Goal: Task Accomplishment & Management: Use online tool/utility

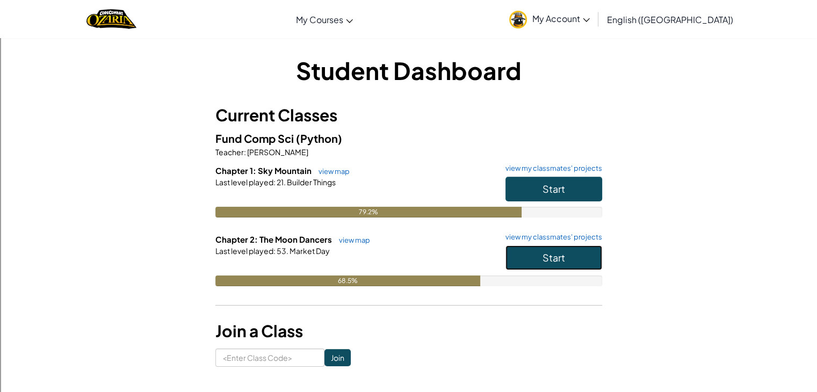
click at [577, 246] on button "Start" at bounding box center [554, 258] width 97 height 25
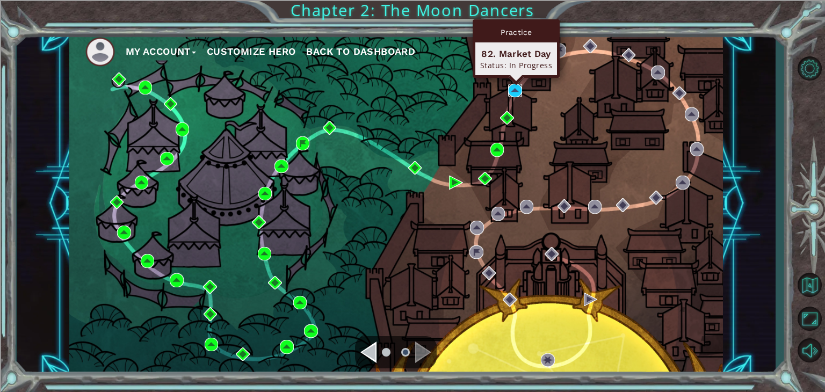
click at [515, 91] on img at bounding box center [515, 91] width 14 height 14
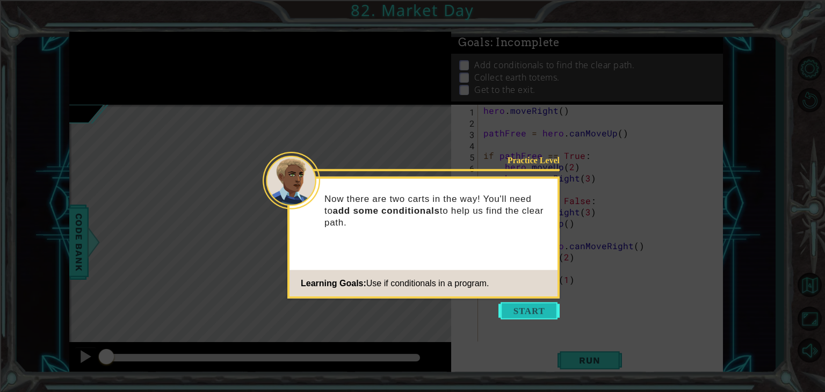
click at [537, 313] on button "Start" at bounding box center [529, 311] width 61 height 17
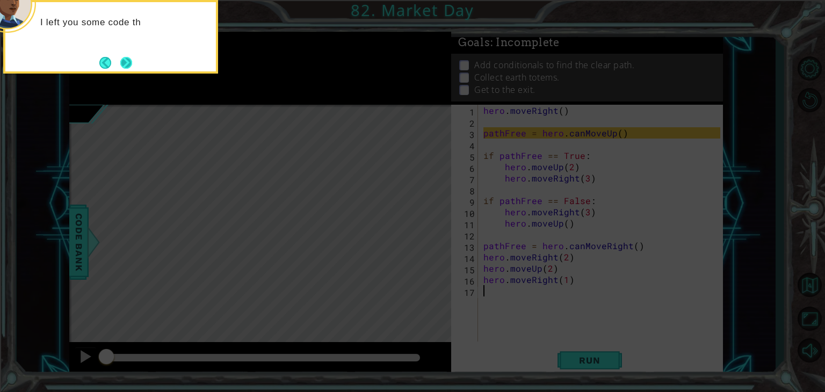
click at [122, 61] on button "Next" at bounding box center [126, 63] width 12 height 12
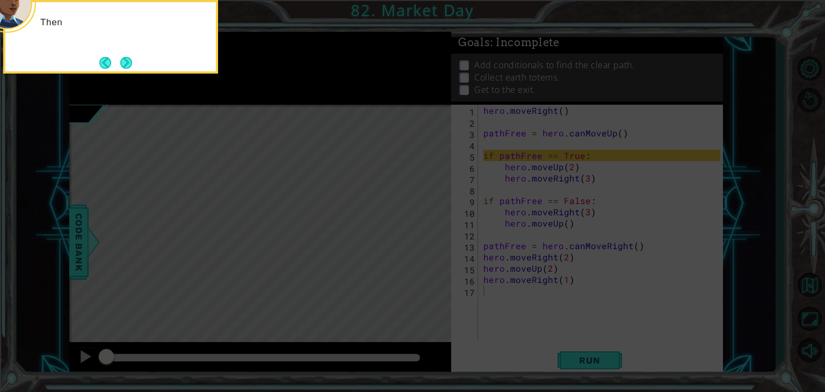
click at [122, 61] on button "Next" at bounding box center [126, 63] width 12 height 12
click at [122, 61] on button "Next" at bounding box center [126, 62] width 12 height 12
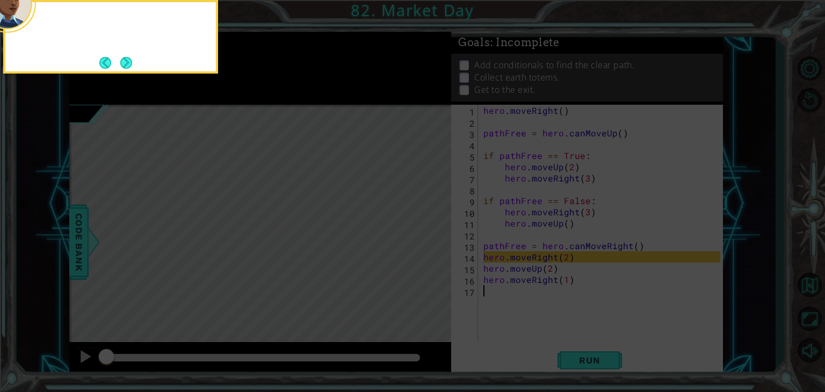
click at [122, 61] on button "Next" at bounding box center [126, 63] width 12 height 12
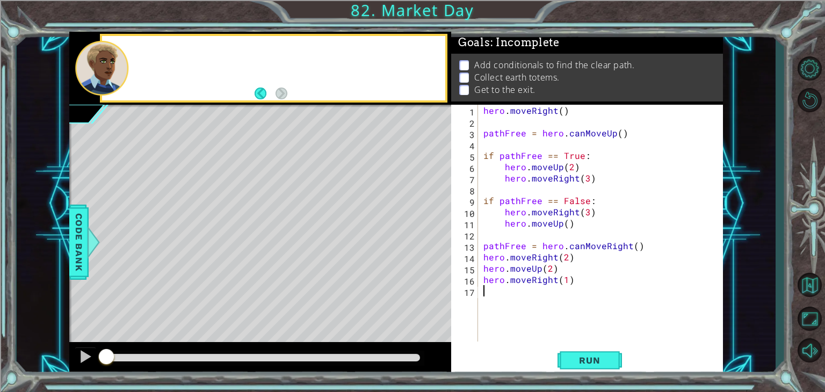
click at [122, 61] on div at bounding box center [101, 68] width 53 height 54
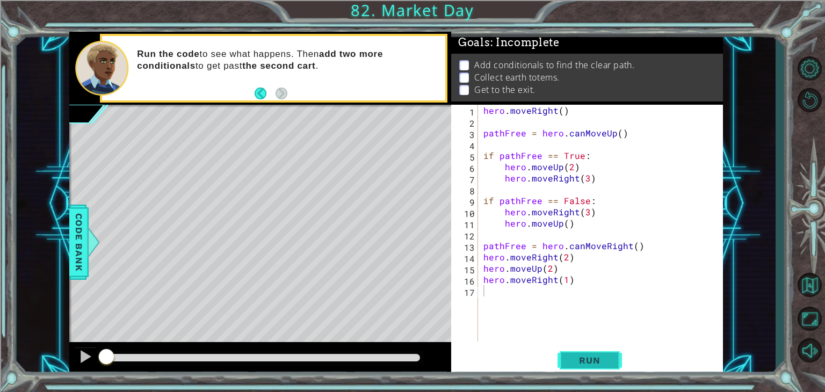
click at [581, 364] on span "Run" at bounding box center [590, 360] width 42 height 11
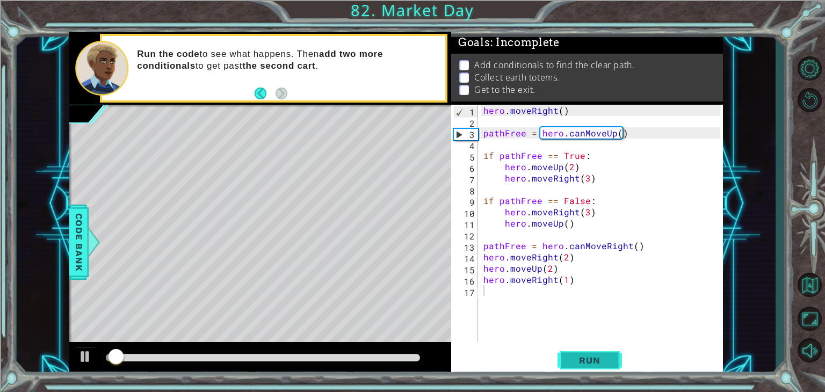
click at [581, 364] on span "Run" at bounding box center [590, 360] width 42 height 11
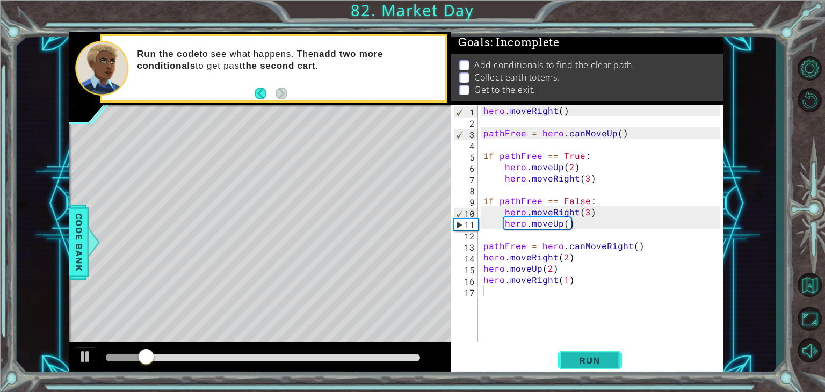
drag, startPoint x: 582, startPoint y: 363, endPoint x: 572, endPoint y: 358, distance: 10.6
click at [572, 358] on span "Run" at bounding box center [590, 360] width 42 height 11
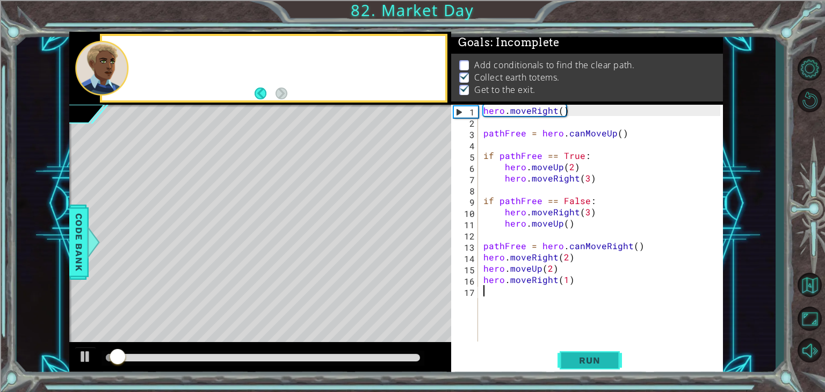
scroll to position [4, 0]
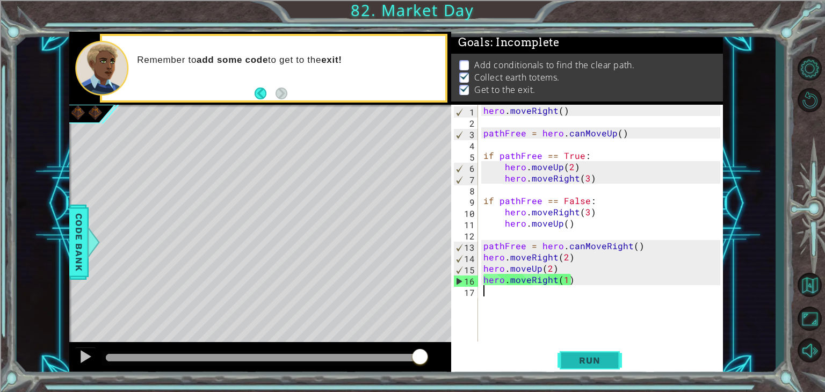
click at [593, 355] on span "Run" at bounding box center [590, 360] width 42 height 11
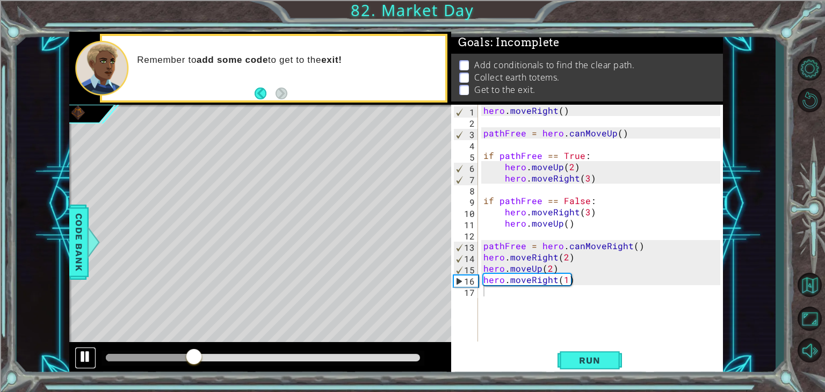
click at [89, 358] on div at bounding box center [85, 357] width 14 height 14
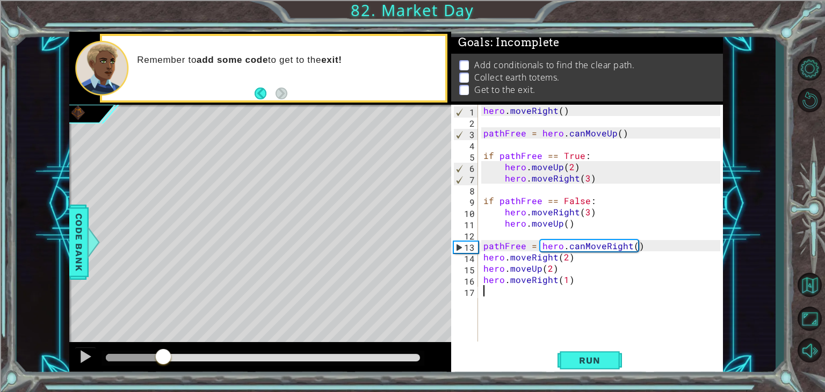
drag, startPoint x: 200, startPoint y: 361, endPoint x: 164, endPoint y: 354, distance: 36.6
click at [164, 354] on div at bounding box center [163, 357] width 19 height 19
click at [572, 364] on span "Run" at bounding box center [590, 360] width 42 height 11
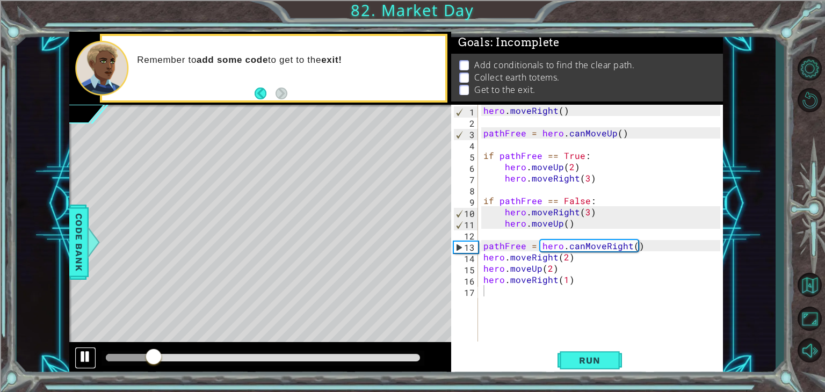
click at [78, 357] on div at bounding box center [85, 357] width 14 height 14
click at [611, 361] on button "Run" at bounding box center [590, 360] width 64 height 27
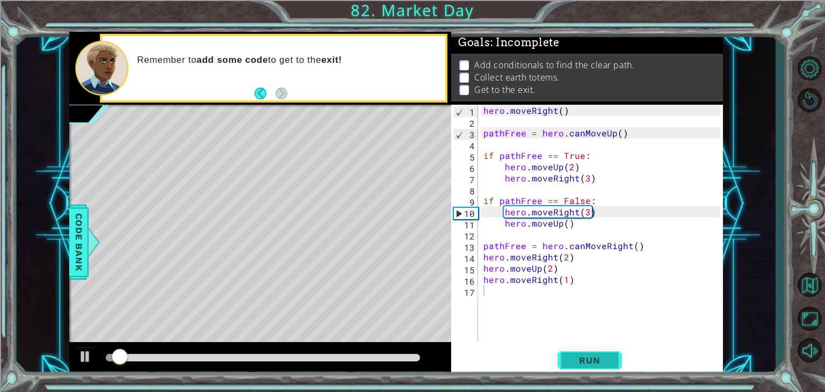
click at [610, 361] on span "Run" at bounding box center [590, 360] width 42 height 11
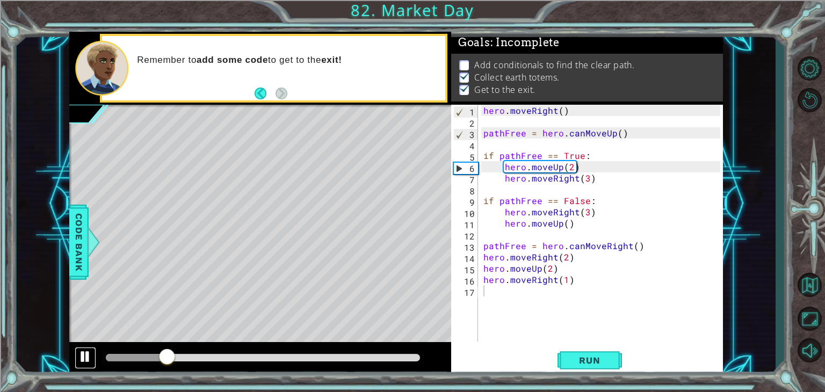
click at [92, 349] on button at bounding box center [85, 358] width 21 height 22
click at [687, 256] on div "hero . moveRight ( ) pathFree = hero . canMoveUp ( ) if pathFree == True : hero…" at bounding box center [603, 235] width 245 height 260
type textarea "hero.moveRight(2)"
click at [813, 70] on button "Level Options" at bounding box center [809, 68] width 31 height 28
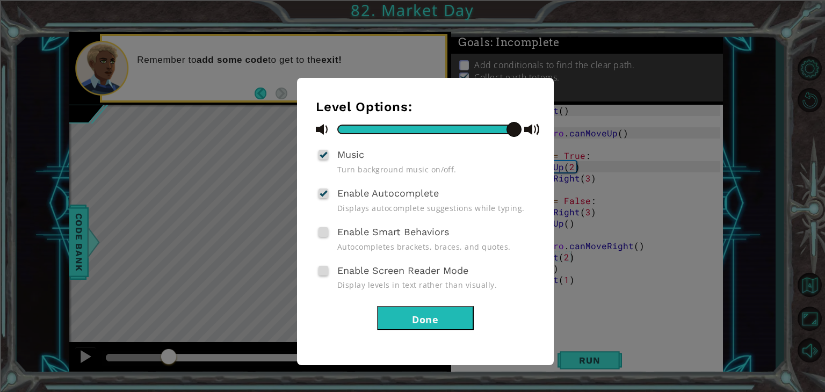
click at [320, 161] on div "Music Turn background music on/off." at bounding box center [425, 161] width 219 height 28
click at [340, 150] on span "Music" at bounding box center [350, 154] width 27 height 11
click at [0, 0] on input "Music" at bounding box center [0, 0] width 0 height 0
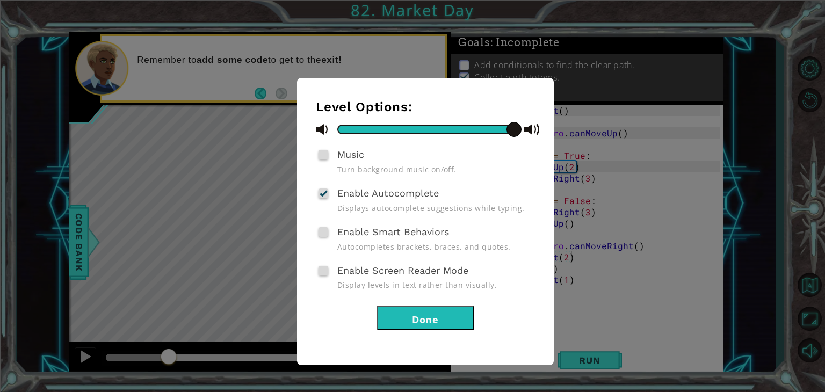
click at [437, 318] on button "Done" at bounding box center [425, 318] width 97 height 24
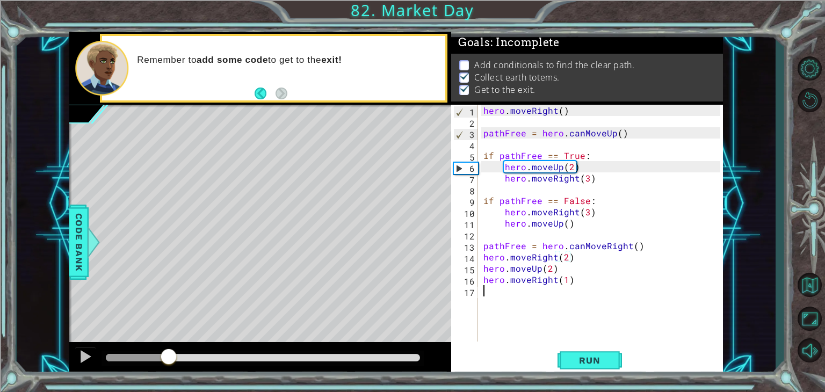
click at [508, 291] on div "hero . moveRight ( ) pathFree = hero . canMoveUp ( ) if pathFree == True : hero…" at bounding box center [603, 235] width 245 height 260
click at [568, 264] on div "hero . moveRight ( ) pathFree = hero . canMoveUp ( ) if pathFree == True : hero…" at bounding box center [603, 235] width 245 height 260
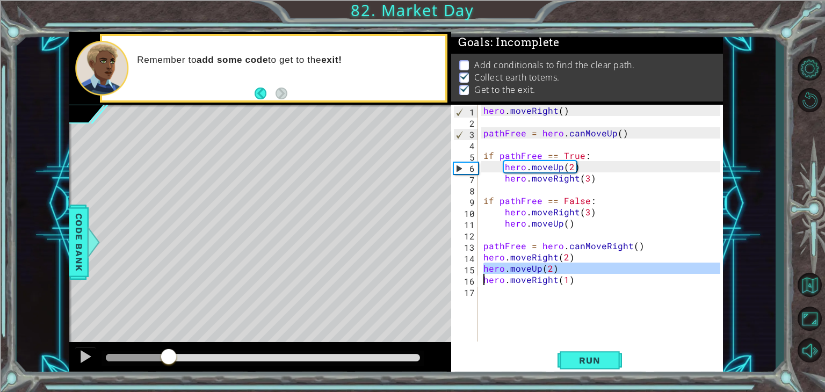
click at [568, 264] on div "hero . moveRight ( ) pathFree = hero . canMoveUp ( ) if pathFree == True : hero…" at bounding box center [603, 235] width 245 height 260
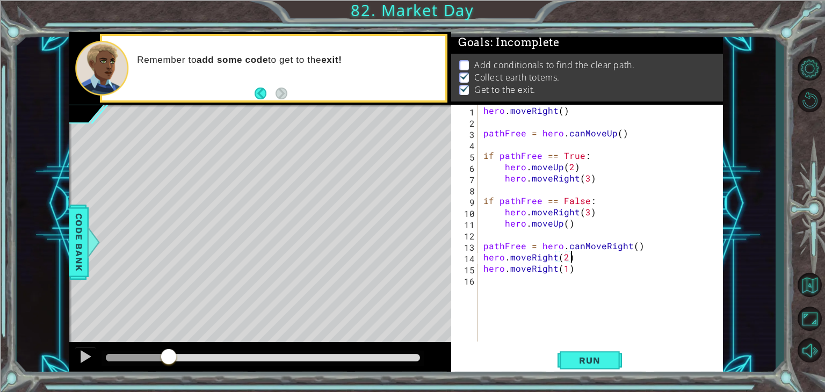
click at [573, 263] on div "hero . moveRight ( ) pathFree = hero . canMoveUp ( ) if pathFree == True : hero…" at bounding box center [603, 235] width 245 height 260
click at [576, 261] on div "hero . moveRight ( ) pathFree = hero . canMoveUp ( ) if pathFree == True : hero…" at bounding box center [603, 235] width 245 height 260
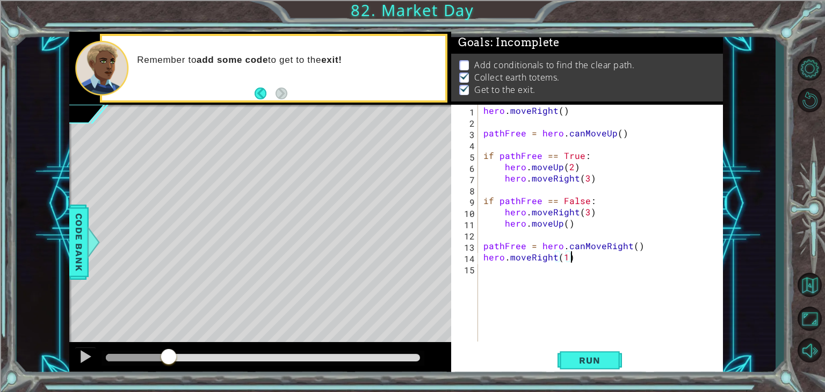
click at [572, 263] on div "hero . moveRight ( ) pathFree = hero . canMoveUp ( ) if pathFree == True : hero…" at bounding box center [603, 235] width 245 height 260
type textarea "hero.moveRight(1)"
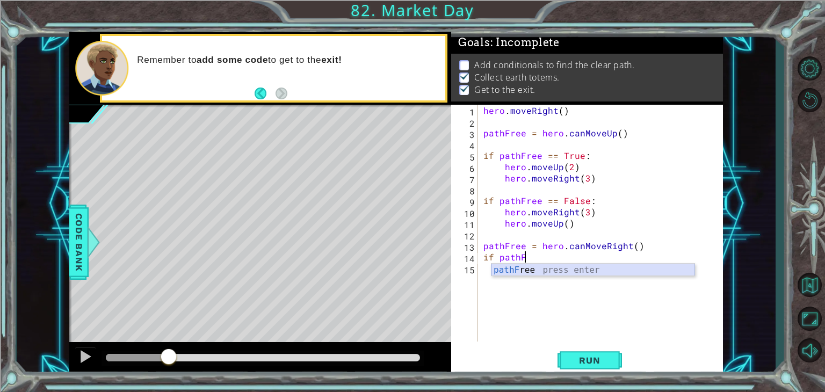
click at [553, 274] on div "pathF ree press enter" at bounding box center [593, 283] width 203 height 39
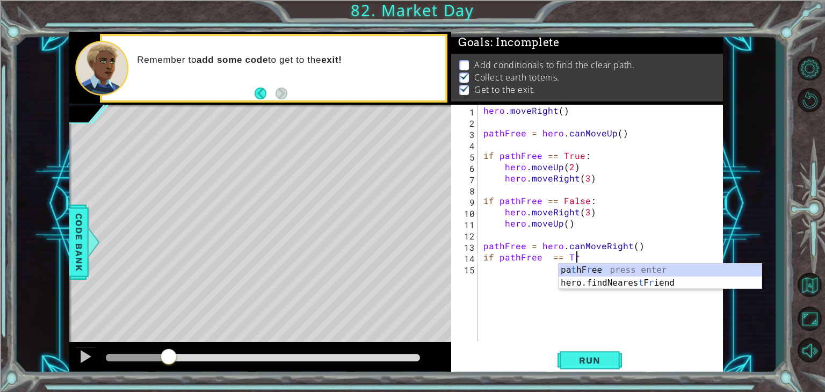
scroll to position [0, 5]
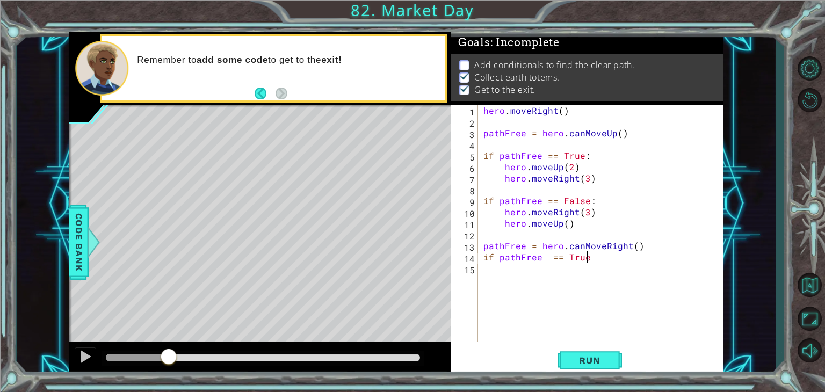
type textarea "if pathFree == True:"
click at [491, 271] on div "hero . moveRight ( ) pathFree = hero . canMoveUp ( ) if pathFree == True : hero…" at bounding box center [603, 235] width 245 height 260
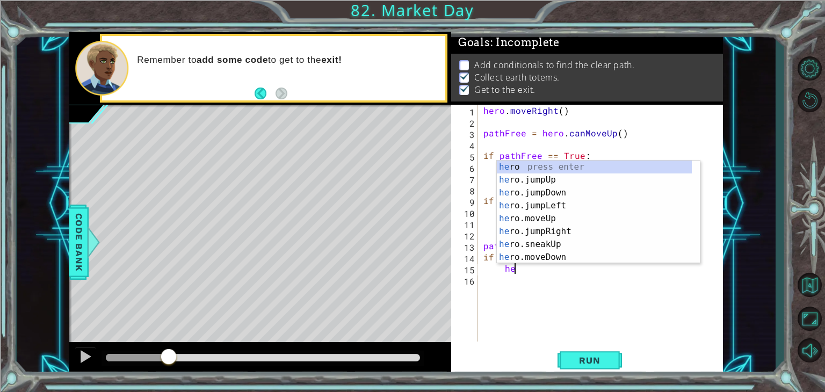
scroll to position [0, 2]
type textarea "hero"
click at [648, 143] on div "hero . moveRight ( ) pathFree = hero . canMoveUp ( ) if pathFree == True : hero…" at bounding box center [603, 235] width 245 height 260
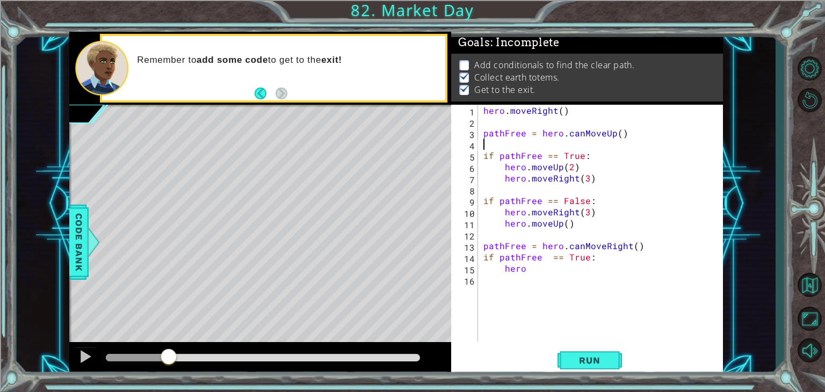
scroll to position [0, 0]
click at [531, 265] on div "hero . moveRight ( ) pathFree = hero . canMoveUp ( ) if pathFree == True : hero…" at bounding box center [603, 235] width 245 height 260
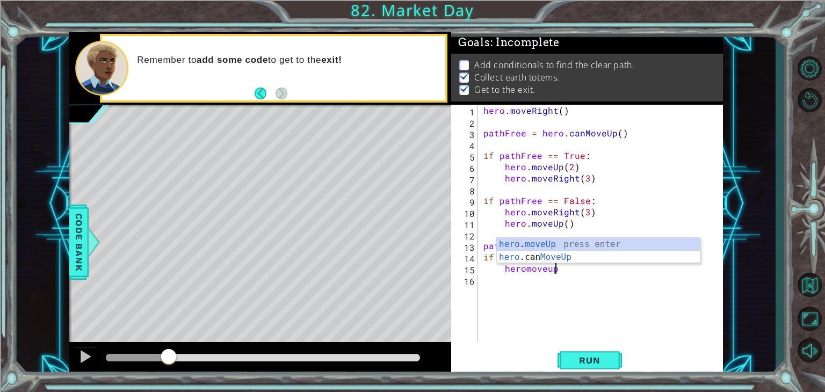
scroll to position [0, 4]
click at [547, 246] on div "hero . moveUp press enter hero .can MoveUp press enter" at bounding box center [598, 264] width 203 height 52
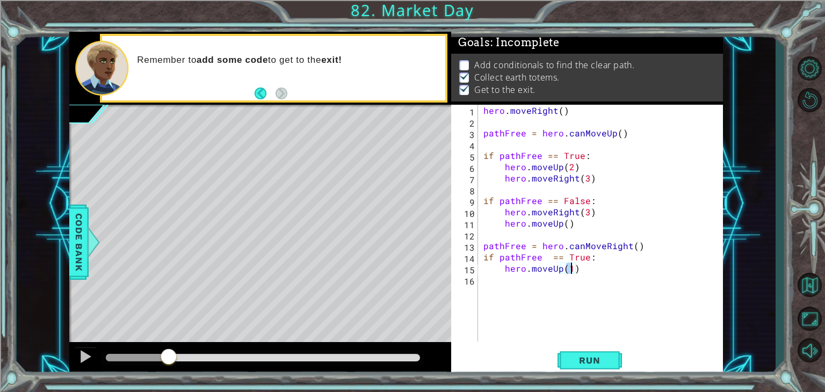
type textarea "hero.moveUp(2)"
click at [509, 284] on div "hero . moveRight ( ) pathFree = hero . canMoveUp ( ) if pathFree == True : hero…" at bounding box center [603, 235] width 245 height 260
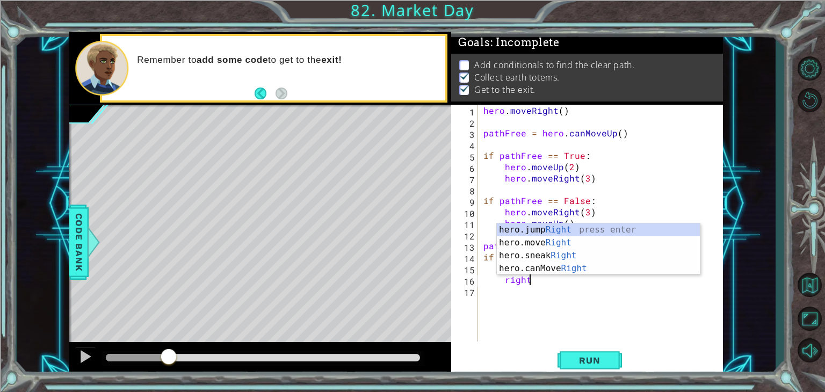
scroll to position [0, 2]
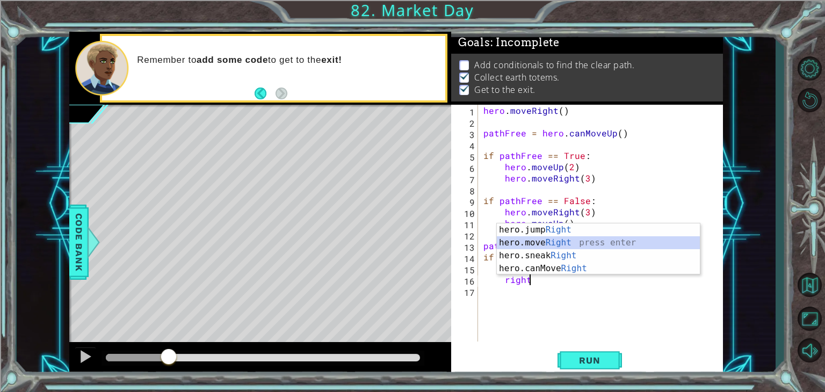
click at [537, 248] on div "hero.jump Right press enter hero.move Right press enter hero.sneak Right press …" at bounding box center [598, 262] width 203 height 77
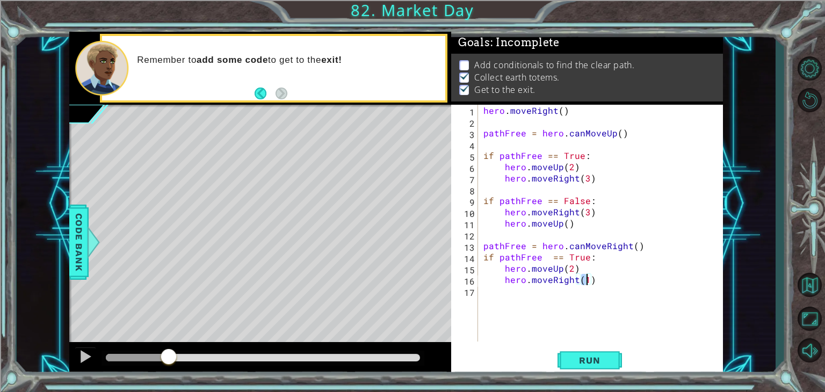
type textarea "hero.moveRight(3)"
click at [510, 302] on div "hero . moveRight ( ) pathFree = hero . canMoveUp ( ) if pathFree == True : hero…" at bounding box center [603, 235] width 245 height 260
type textarea "if pathFree == True:"
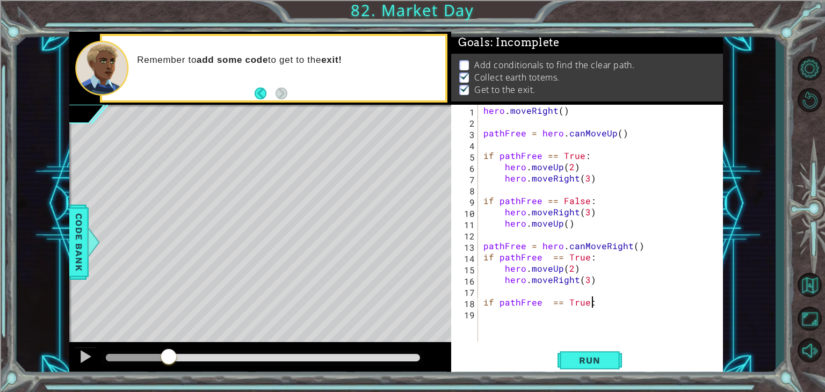
scroll to position [0, 0]
click at [585, 304] on div "hero . moveRight ( ) pathFree = hero . canMoveUp ( ) if pathFree == True : hero…" at bounding box center [603, 235] width 245 height 260
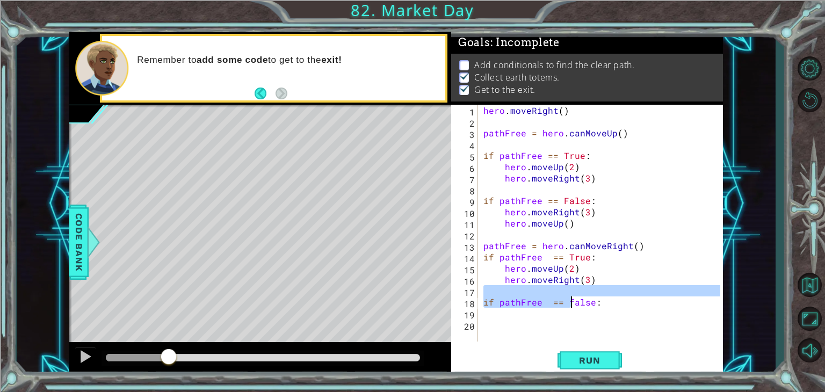
click at [571, 297] on div "hero . moveRight ( ) pathFree = hero . canMoveUp ( ) if pathFree == True : hero…" at bounding box center [603, 235] width 245 height 260
type textarea "if pathFree == false:"
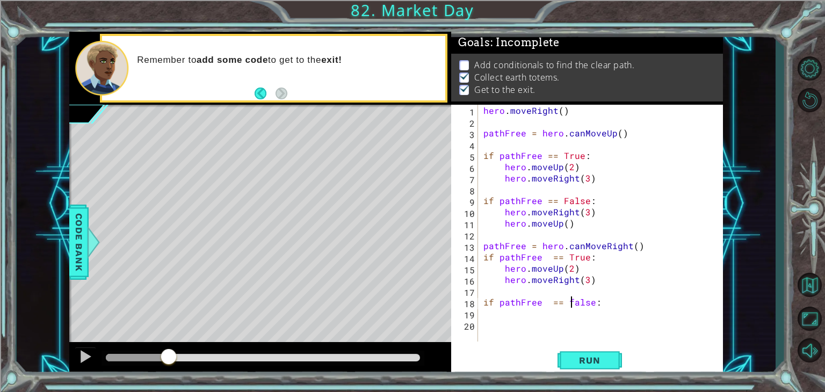
click at [572, 298] on div "hero . moveRight ( ) pathFree = hero . canMoveUp ( ) if pathFree == True : hero…" at bounding box center [603, 235] width 245 height 260
click at [572, 296] on div "hero . moveRight ( ) pathFree = hero . canMoveUp ( ) if pathFree == True : hero…" at bounding box center [603, 235] width 245 height 260
click at [573, 301] on div "hero . moveRight ( ) pathFree = hero . canMoveUp ( ) if pathFree == True : hero…" at bounding box center [603, 235] width 245 height 260
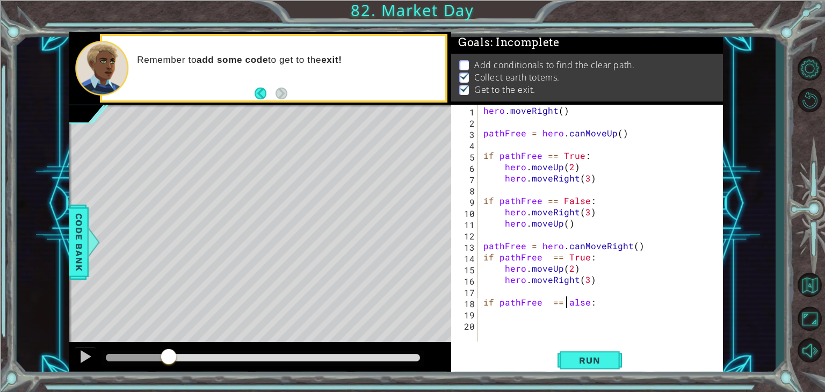
type textarea "if pathFree == False:"
click at [490, 313] on div "hero . moveRight ( ) pathFree = hero . canMoveUp ( ) if pathFree == True : hero…" at bounding box center [603, 235] width 245 height 260
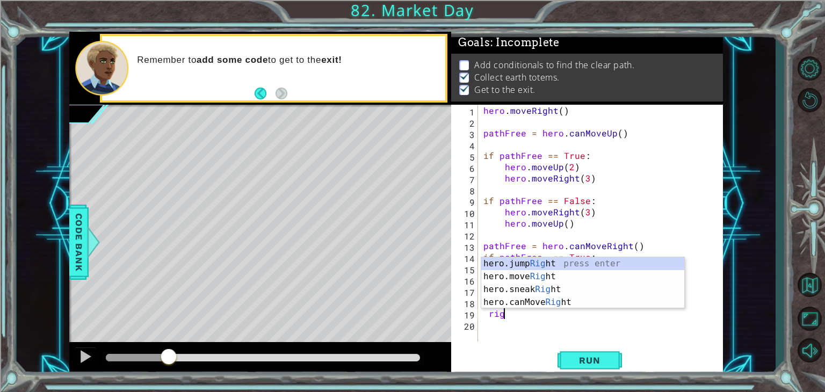
scroll to position [0, 2]
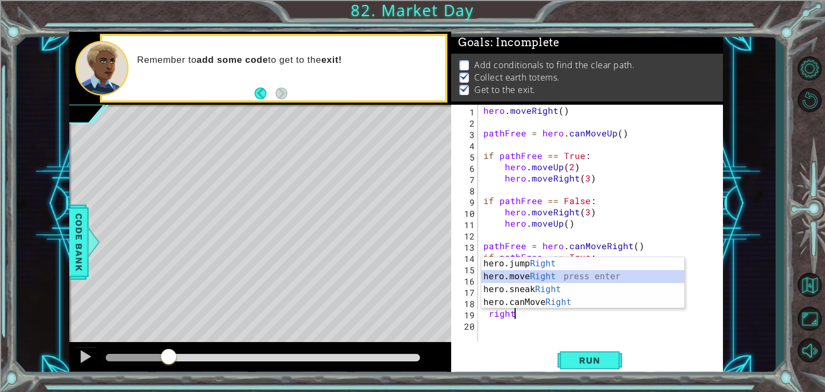
click at [497, 276] on div "hero.jump Right press enter hero.move Right press enter hero.sneak Right press …" at bounding box center [582, 295] width 203 height 77
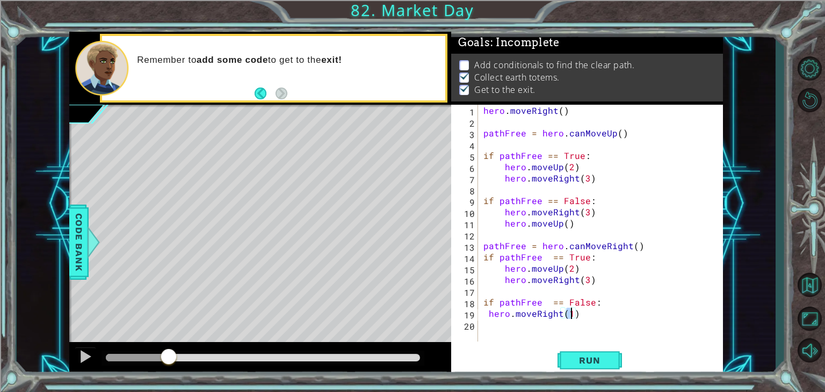
type textarea "hero.moveRight(3)"
click at [505, 325] on div "hero . moveRight ( ) pathFree = hero . canMoveUp ( ) if pathFree == True : hero…" at bounding box center [603, 235] width 245 height 260
click at [491, 315] on div "hero . moveRight ( ) pathFree = hero . canMoveUp ( ) if pathFree == True : hero…" at bounding box center [603, 235] width 245 height 260
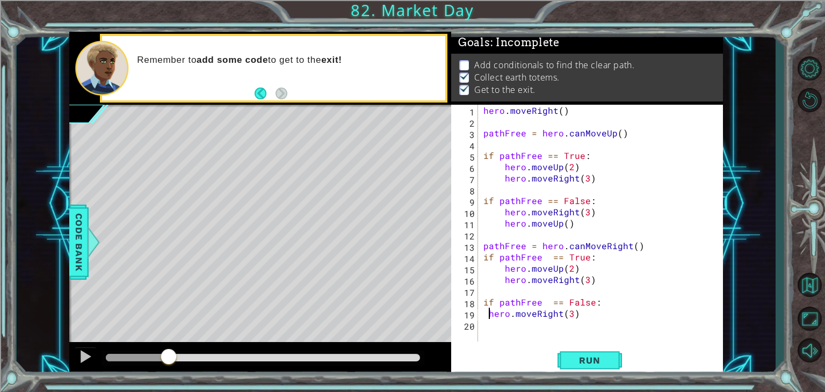
type textarea "hero.moveRight(3)"
click at [499, 328] on div "hero . moveRight ( ) pathFree = hero . canMoveUp ( ) if pathFree == True : hero…" at bounding box center [603, 235] width 245 height 260
click at [503, 328] on div "hero . moveRight ( ) pathFree = hero . canMoveUp ( ) if pathFree == True : hero…" at bounding box center [603, 235] width 245 height 260
click at [506, 327] on div "hero . moveRight ( ) pathFree = hero . canMoveUp ( ) if pathFree == True : hero…" at bounding box center [603, 235] width 245 height 260
drag, startPoint x: 512, startPoint y: 272, endPoint x: 516, endPoint y: 261, distance: 11.9
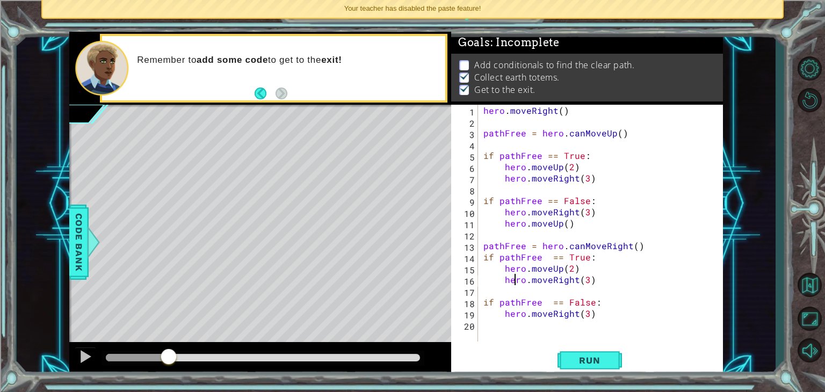
scroll to position [0, 2]
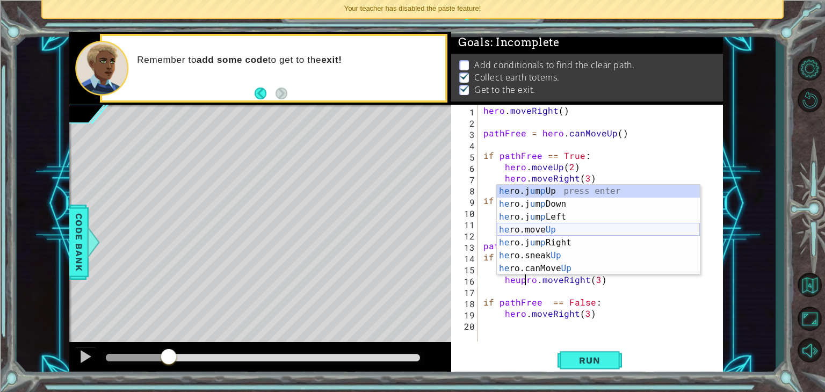
click at [548, 231] on div "he ro.j u m p Up press enter he ro.j u m p Down press enter he ro.j u m p Left …" at bounding box center [598, 243] width 203 height 116
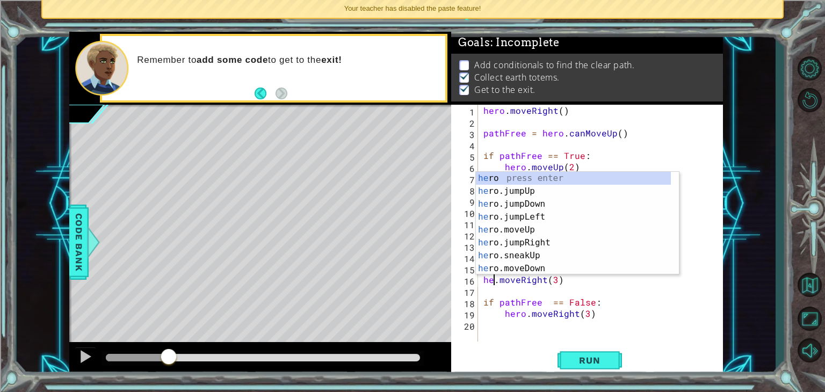
scroll to position [0, 1]
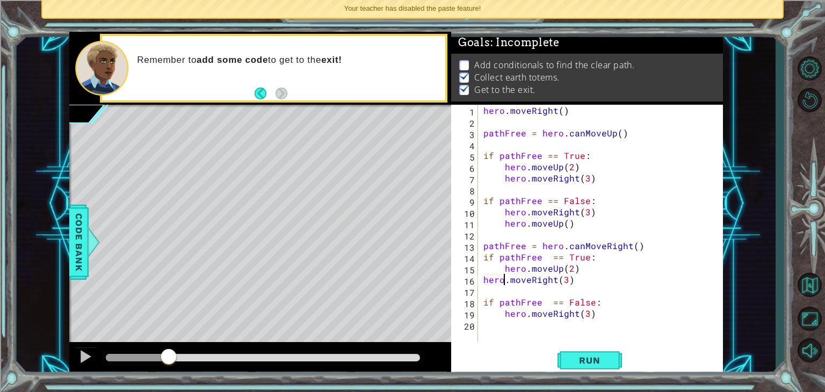
click at [481, 281] on div "hero.moveRight(3) 1 2 3 4 5 6 7 8 9 10 11 12 13 14 15 16 17 18 19 20 hero . mov…" at bounding box center [585, 223] width 269 height 237
click at [483, 281] on div "hero . moveRight ( ) pathFree = hero . canMoveUp ( ) if pathFree == True : hero…" at bounding box center [603, 235] width 245 height 260
click at [482, 281] on div "hero . moveRight ( ) pathFree = hero . canMoveUp ( ) if pathFree == True : hero…" at bounding box center [603, 235] width 245 height 260
type textarea "hero.moveRight(3)"
click at [506, 338] on div "hero . moveRight ( ) pathFree = hero . canMoveUp ( ) if pathFree == True : hero…" at bounding box center [603, 235] width 245 height 260
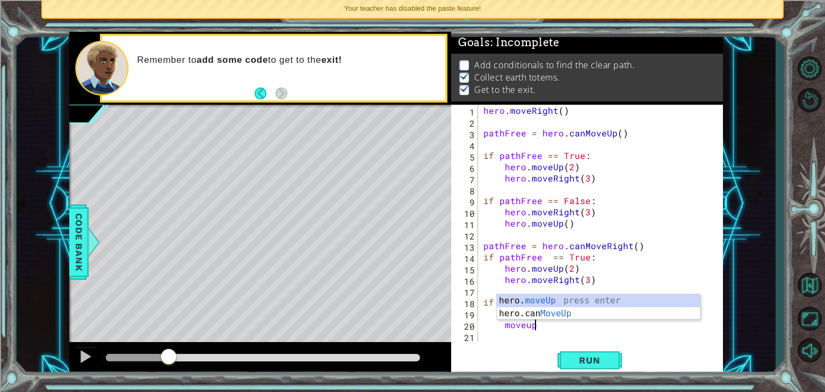
scroll to position [0, 2]
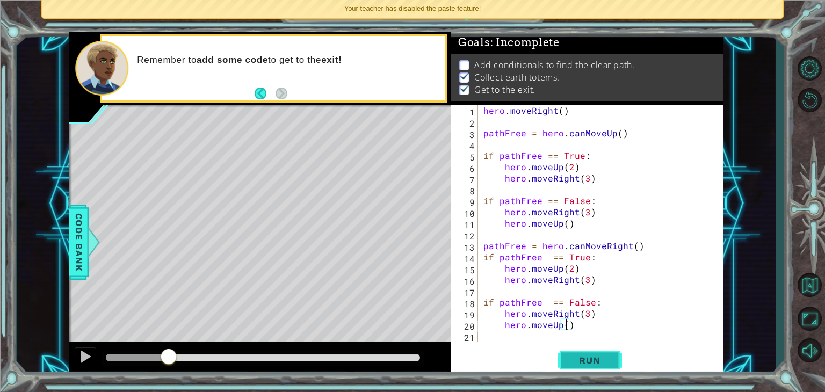
type textarea "hero.moveUp()"
click at [578, 364] on span "Run" at bounding box center [590, 360] width 42 height 11
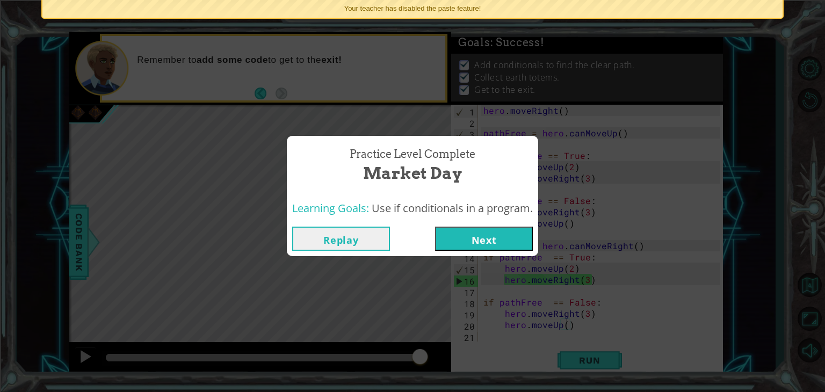
click button "Next" at bounding box center [484, 239] width 98 height 24
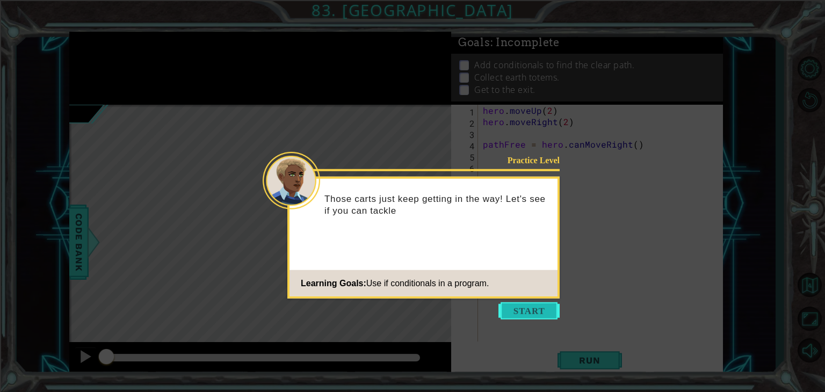
click at [543, 318] on button "Start" at bounding box center [529, 311] width 61 height 17
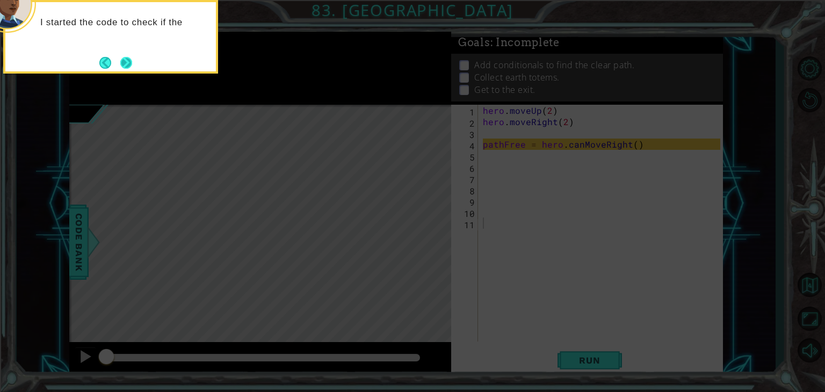
click at [125, 58] on button "Next" at bounding box center [126, 62] width 12 height 12
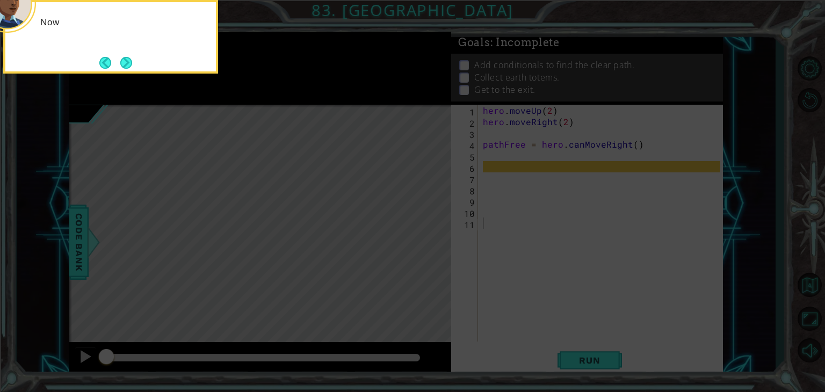
click at [125, 58] on button "Next" at bounding box center [126, 63] width 12 height 12
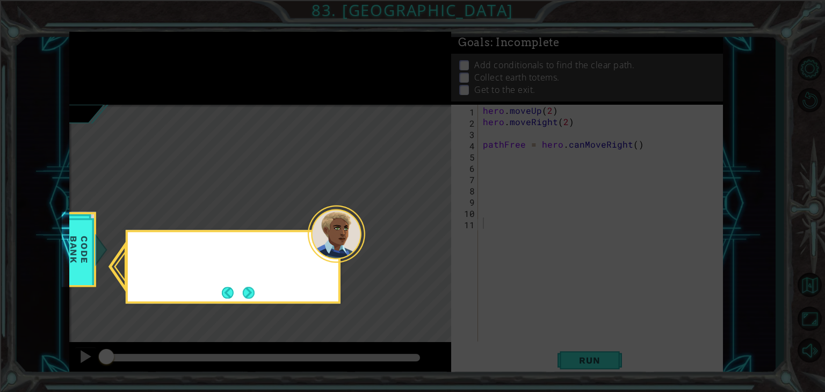
click at [125, 58] on icon at bounding box center [412, 196] width 825 height 392
click at [255, 288] on button "Next" at bounding box center [249, 293] width 12 height 12
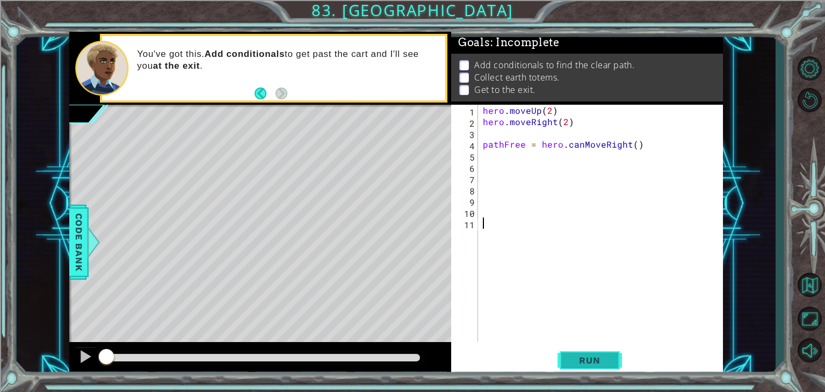
click at [596, 354] on button "Run" at bounding box center [590, 360] width 64 height 27
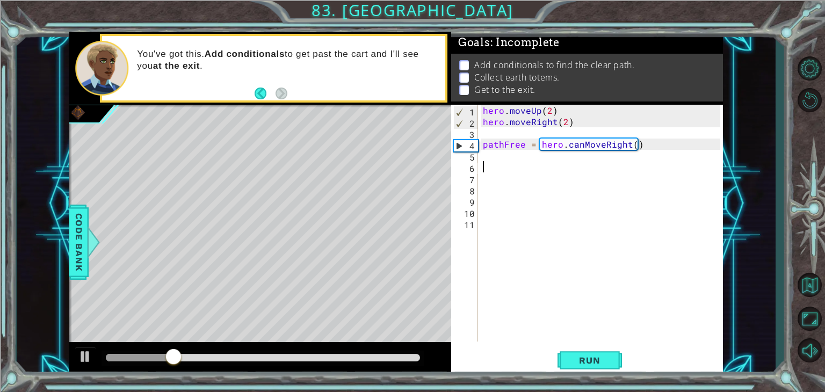
click at [492, 162] on div "hero . moveUp ( 2 ) hero . moveRight ( 2 ) pathFree = hero . canMoveRight ( )" at bounding box center [603, 235] width 245 height 260
click at [483, 160] on div "hero . moveUp ( 2 ) hero . moveRight ( 2 ) pathFree = hero . canMoveRight ( )" at bounding box center [603, 235] width 245 height 260
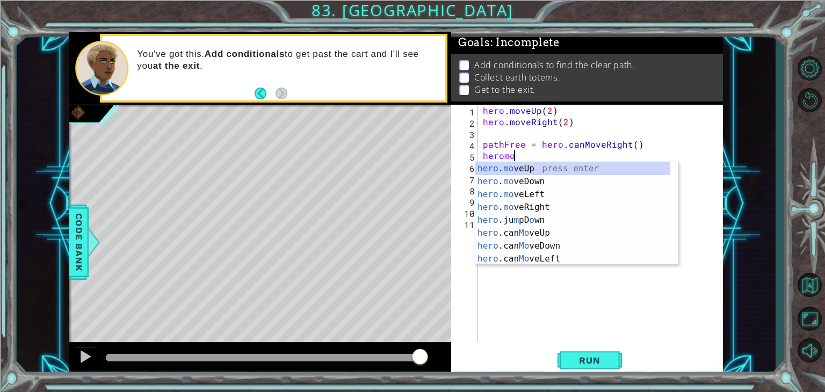
scroll to position [0, 2]
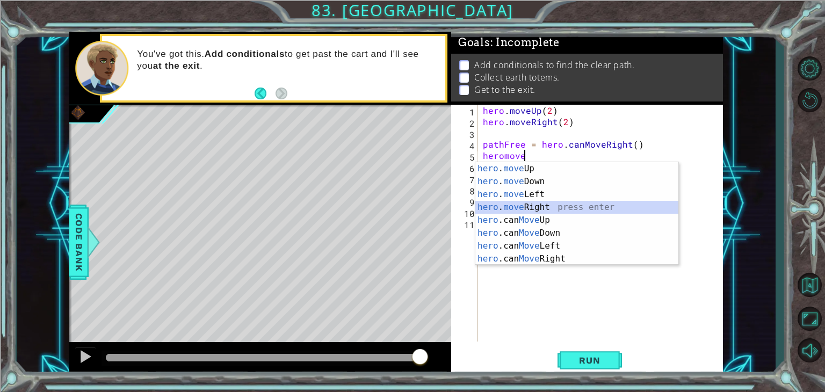
click at [530, 207] on div "hero . move Up press enter hero . move Down press enter hero . move Left press …" at bounding box center [577, 226] width 203 height 129
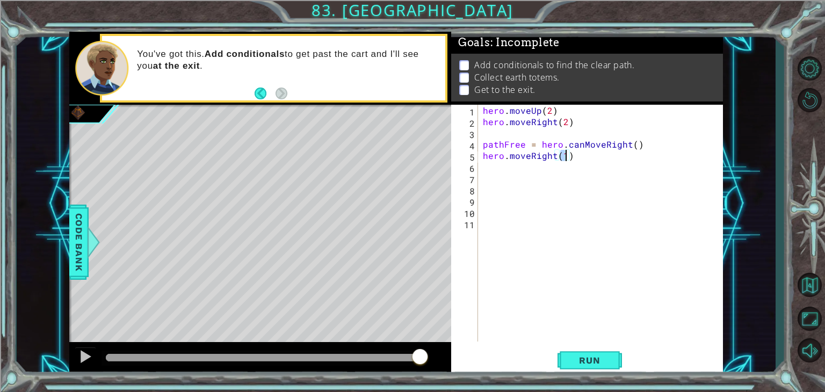
type textarea "hero.moveRight(2)"
click at [490, 168] on div "hero . moveUp ( 2 ) hero . moveRight ( 2 ) pathFree = hero . canMoveRight ( ) h…" at bounding box center [603, 235] width 245 height 260
type textarea "hero.moveUp(3)"
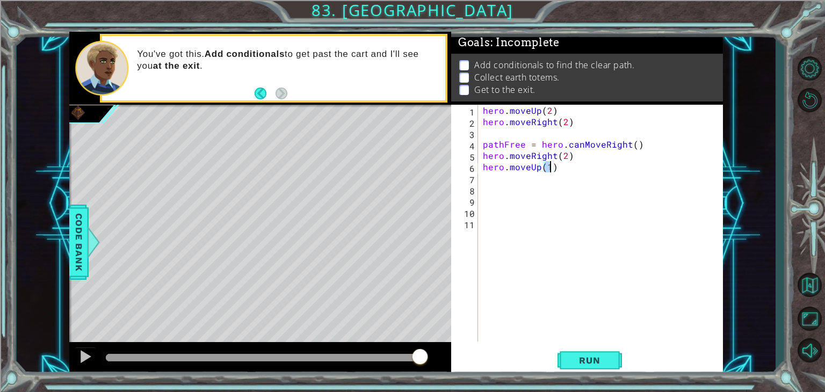
scroll to position [0, 4]
click at [489, 181] on div "hero . moveUp ( 2 ) hero . moveRight ( 2 ) pathFree = hero . canMoveRight ( ) h…" at bounding box center [603, 235] width 245 height 260
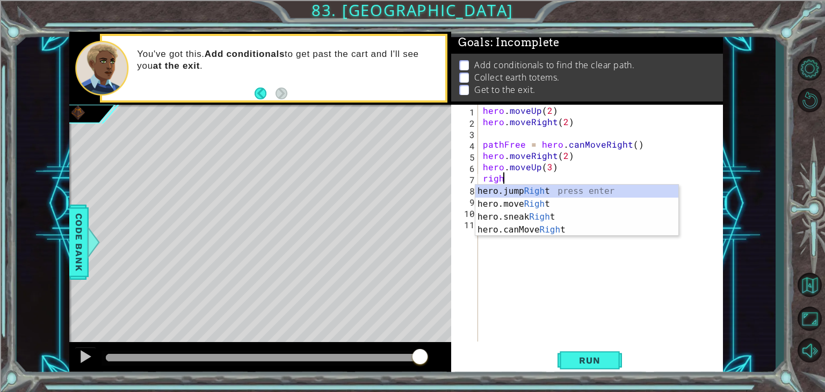
scroll to position [0, 1]
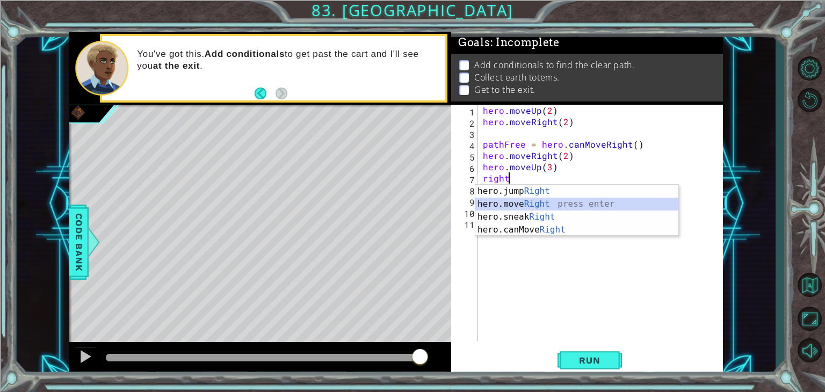
click at [541, 209] on div "hero.jump Right press enter hero.move Right press enter hero.sneak Right press …" at bounding box center [577, 223] width 203 height 77
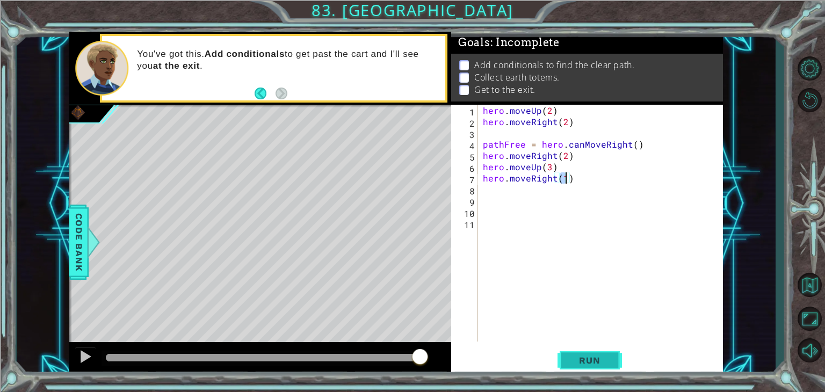
type textarea "hero.moveRight(1)"
click at [579, 368] on button "Run" at bounding box center [590, 360] width 64 height 27
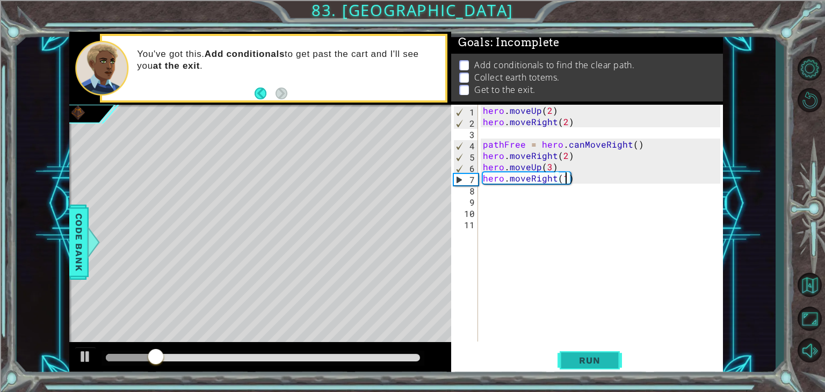
click at [587, 360] on span "Run" at bounding box center [590, 360] width 42 height 11
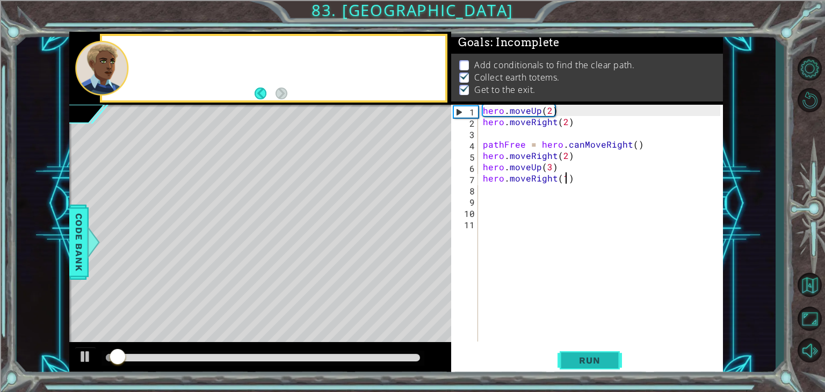
scroll to position [4, 0]
